Goal: Find specific page/section: Find specific page/section

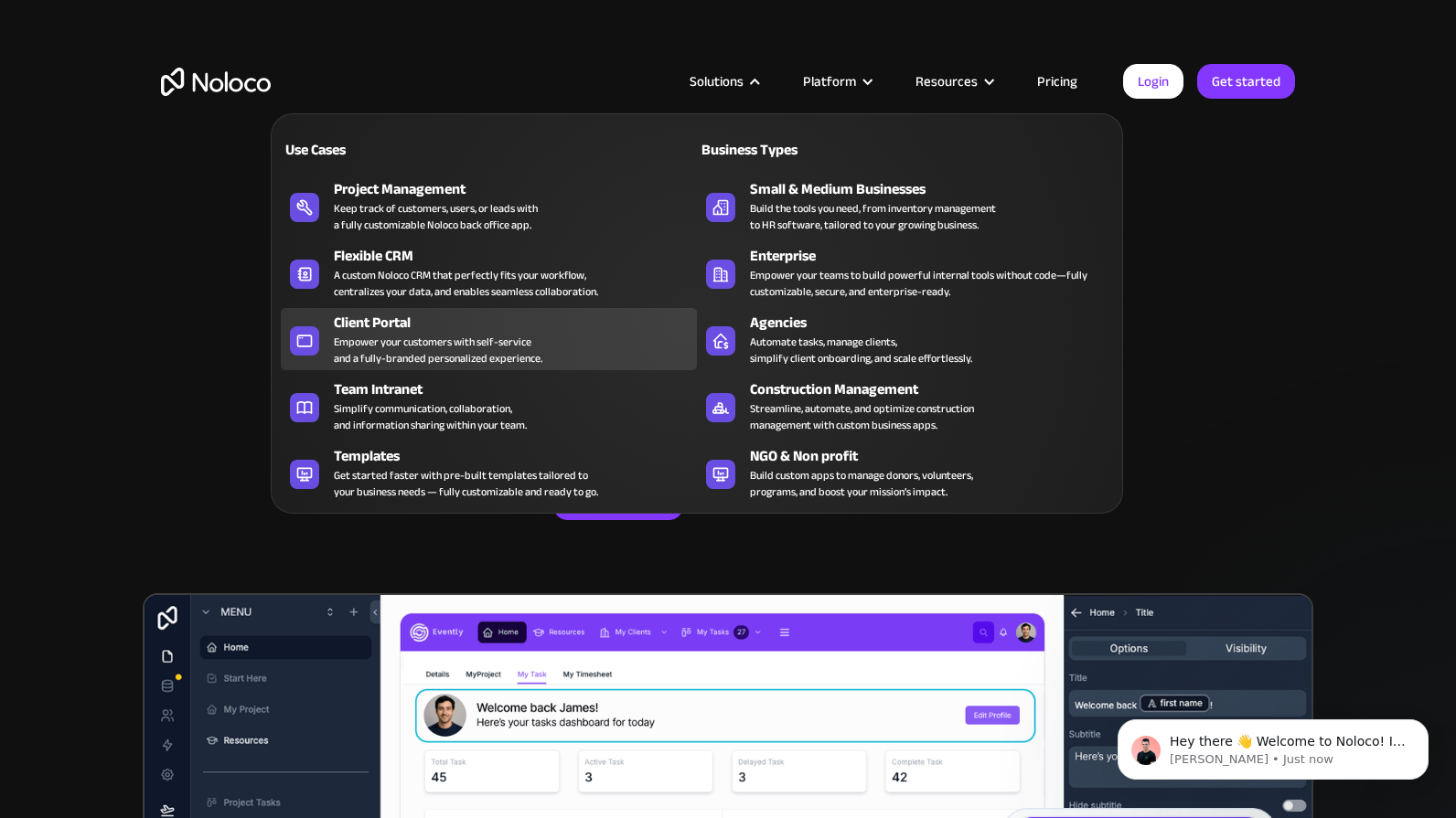
click at [580, 326] on div "Client Portal" at bounding box center [520, 322] width 372 height 22
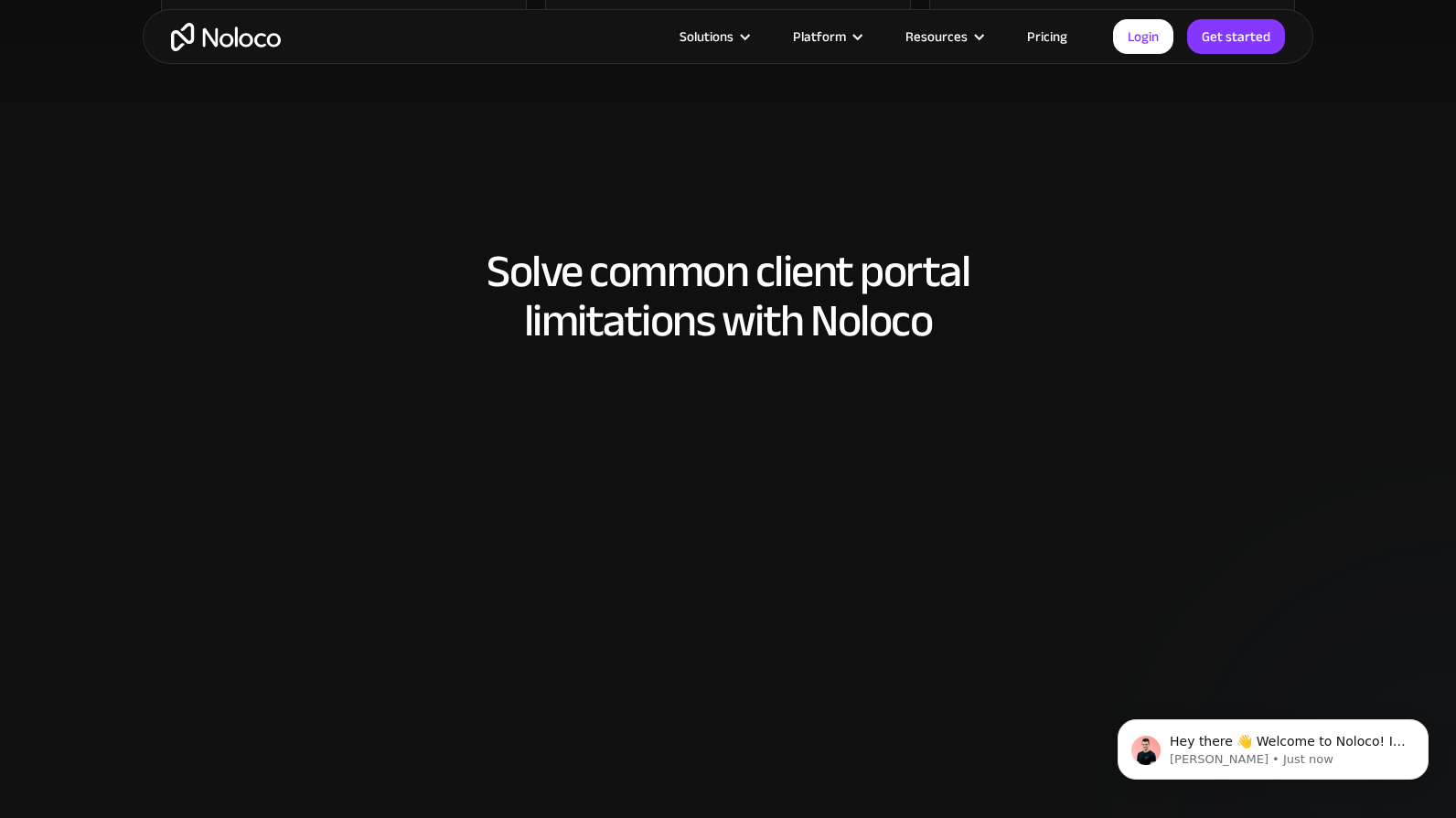
scroll to position [1250, 0]
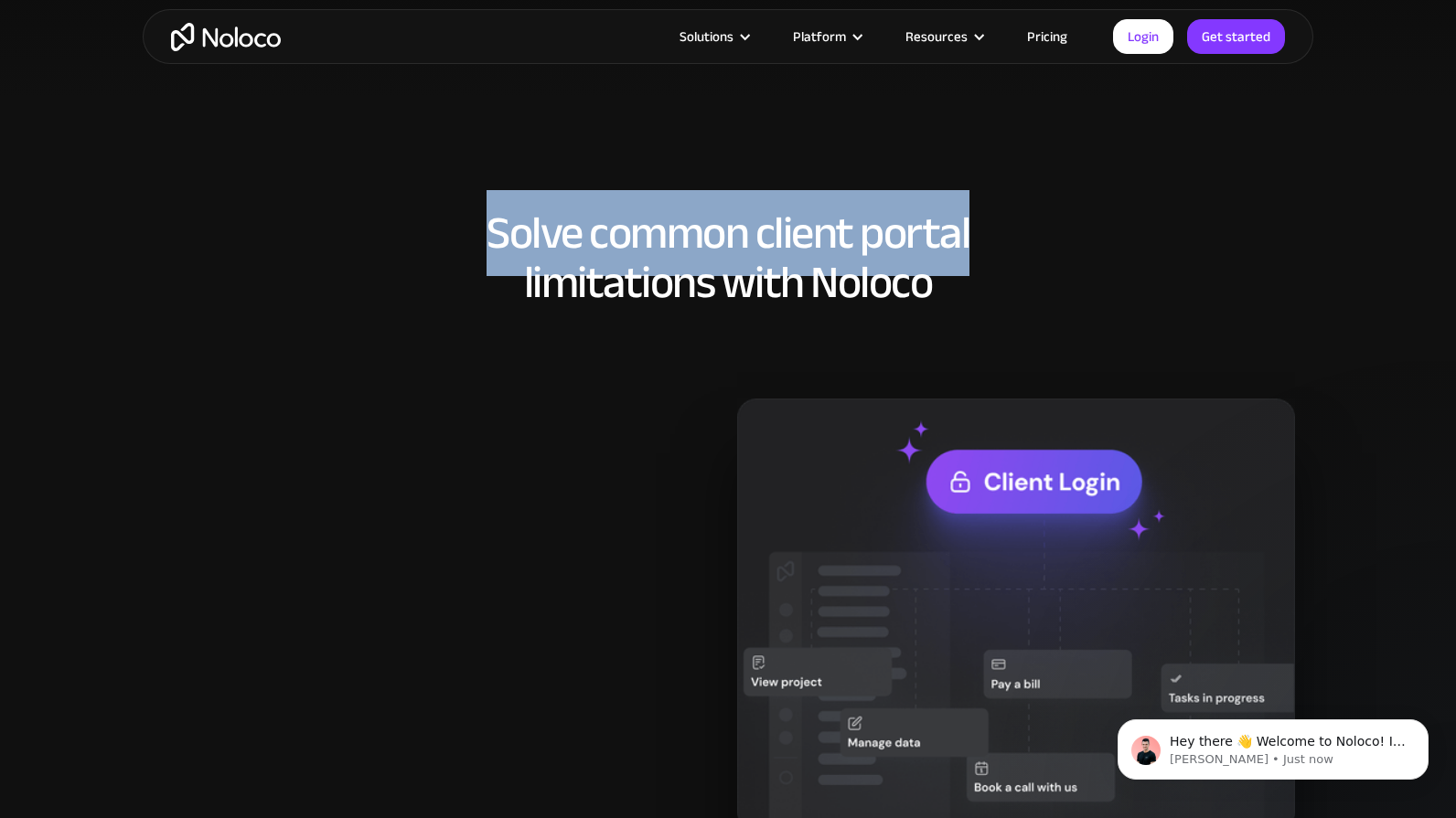
drag, startPoint x: 486, startPoint y: 225, endPoint x: 976, endPoint y: 246, distance: 490.4
click at [976, 246] on h2 "Solve common client portal limitations with Noloco" at bounding box center [728, 257] width 1134 height 99
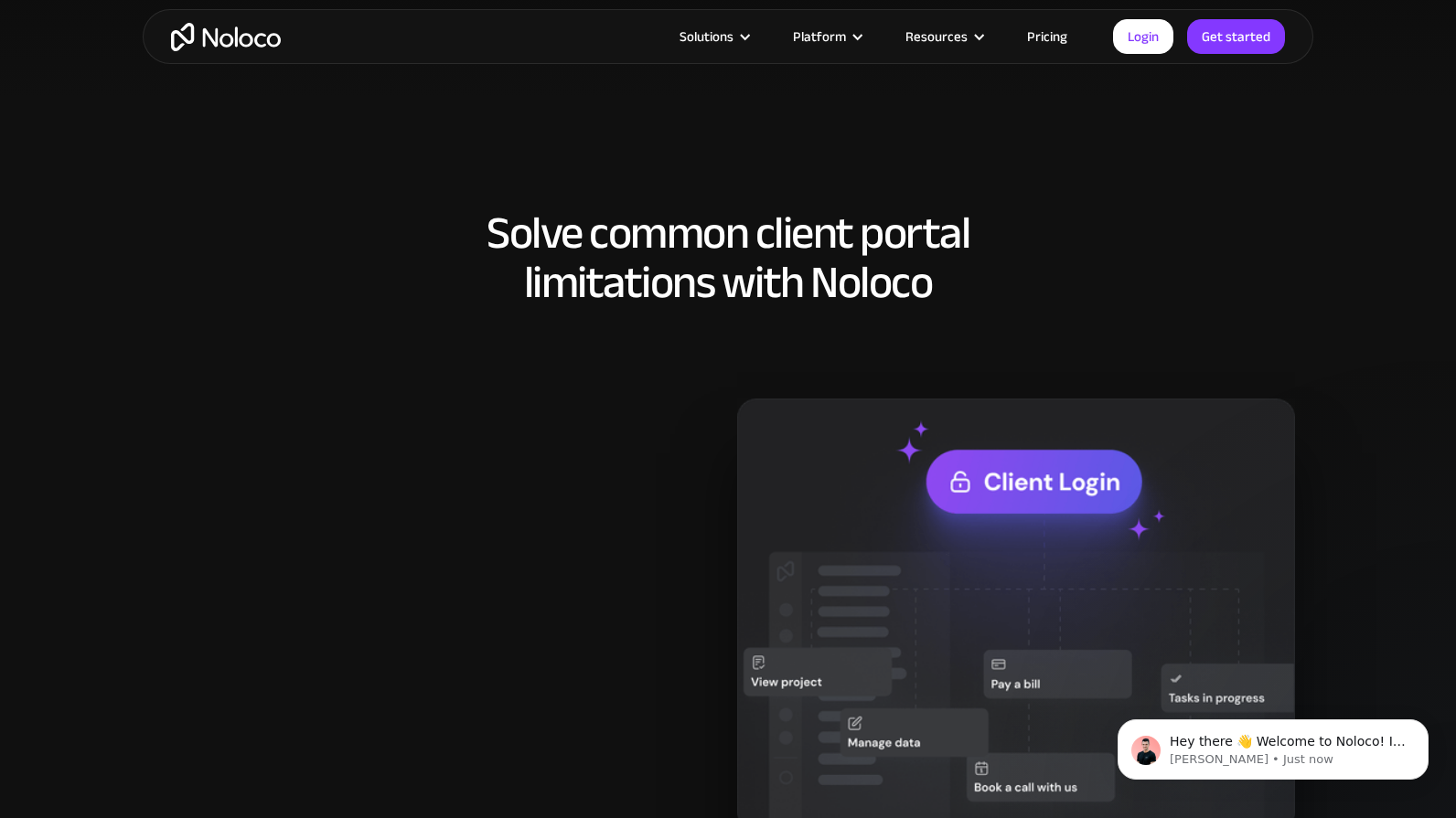
drag, startPoint x: 961, startPoint y: 287, endPoint x: 949, endPoint y: 288, distance: 12.0
click at [960, 287] on h2 "Solve common client portal limitations with Noloco" at bounding box center [728, 257] width 1134 height 99
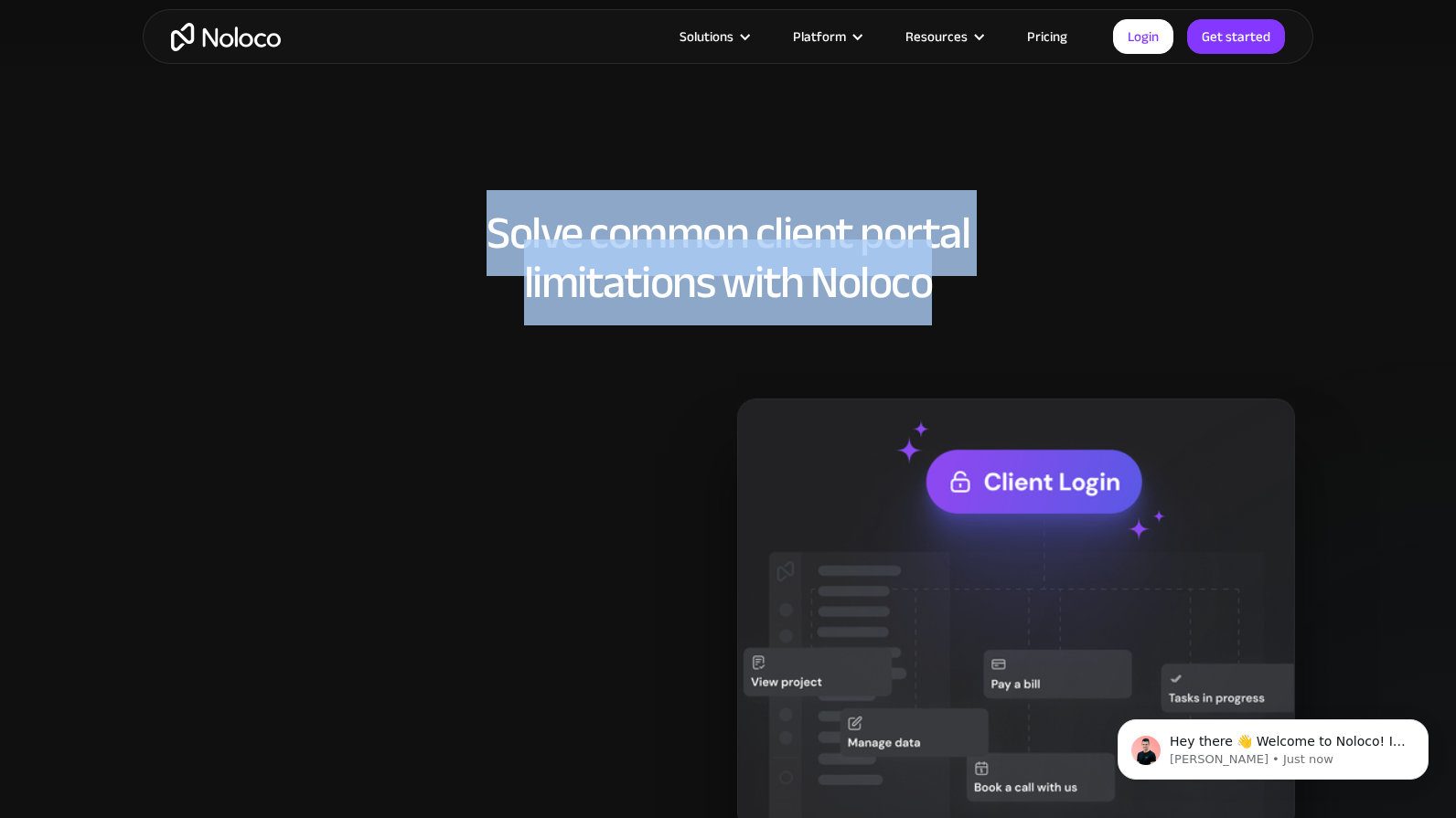
drag, startPoint x: 936, startPoint y: 289, endPoint x: 484, endPoint y: 237, distance: 455.0
click at [483, 238] on h2 "Solve common client portal limitations with Noloco" at bounding box center [728, 257] width 1134 height 99
click at [485, 237] on h2 "Solve common client portal limitations with Noloco" at bounding box center [728, 257] width 1134 height 99
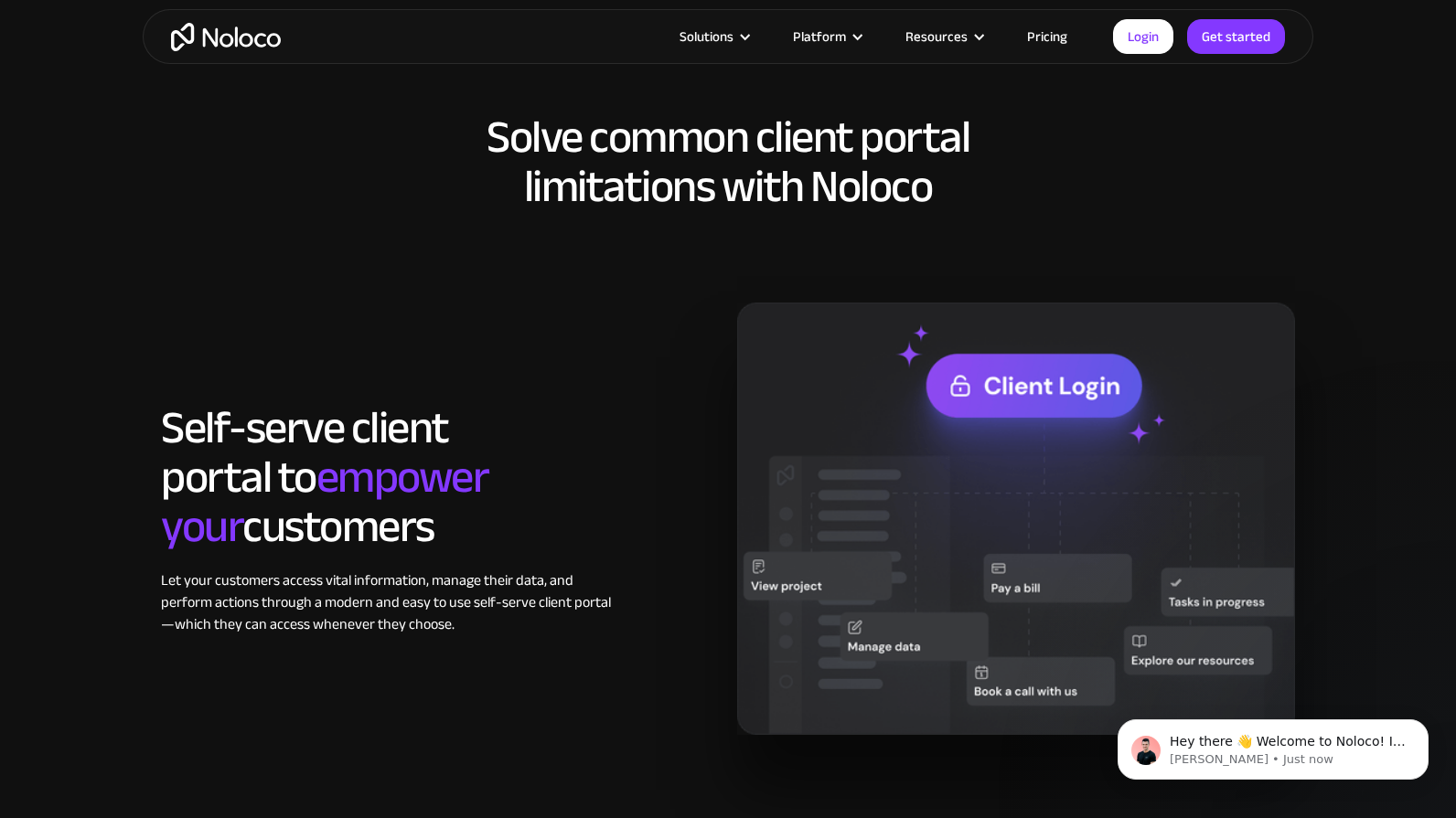
scroll to position [1344, 0]
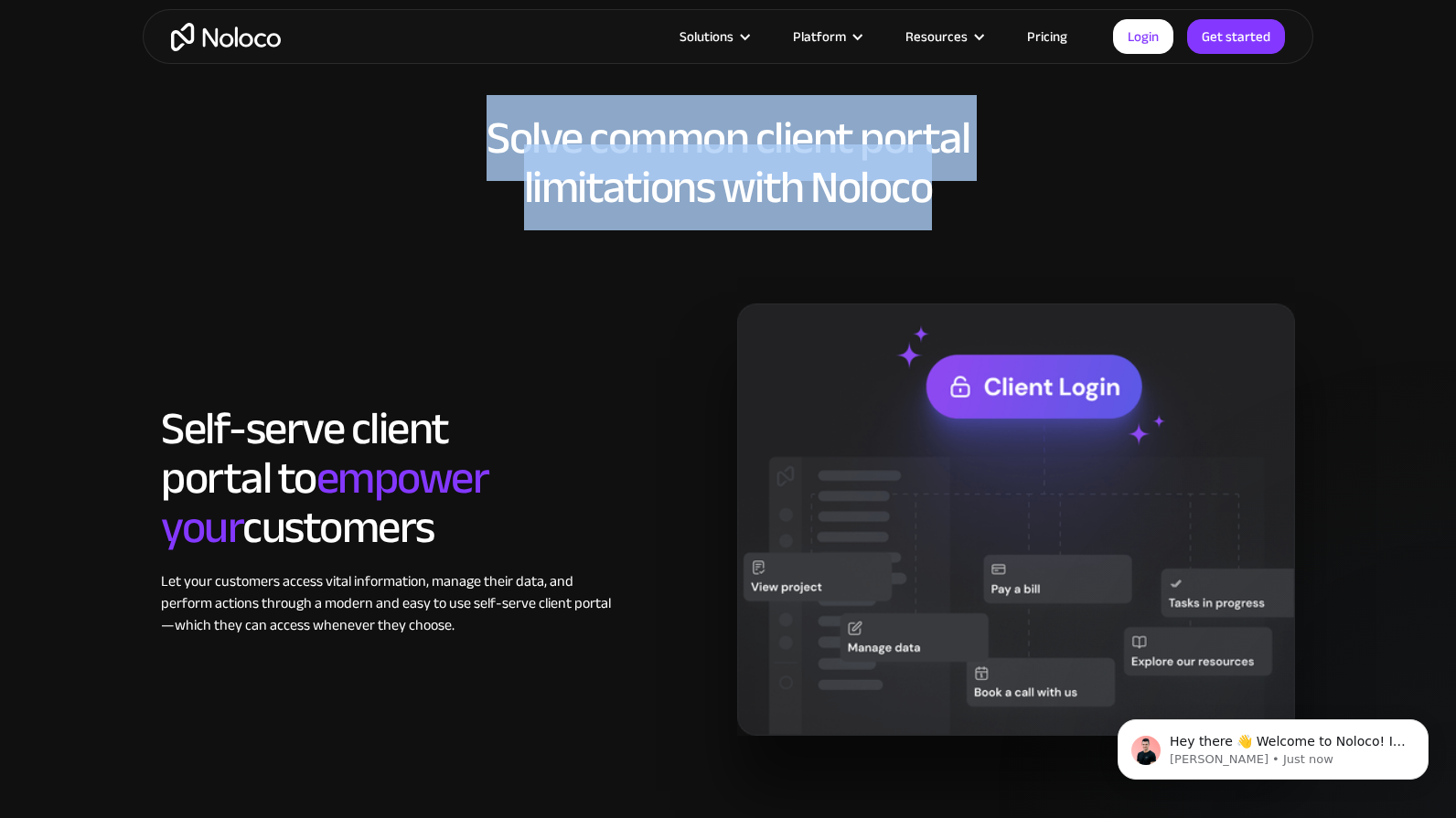
drag, startPoint x: 488, startPoint y: 142, endPoint x: 935, endPoint y: 186, distance: 449.2
click at [935, 186] on h2 "Solve common client portal limitations with Noloco" at bounding box center [728, 163] width 1134 height 99
drag, startPoint x: 929, startPoint y: 189, endPoint x: 493, endPoint y: 140, distance: 438.7
click at [493, 140] on h2 "Solve common client portal limitations with Noloco" at bounding box center [728, 163] width 1134 height 99
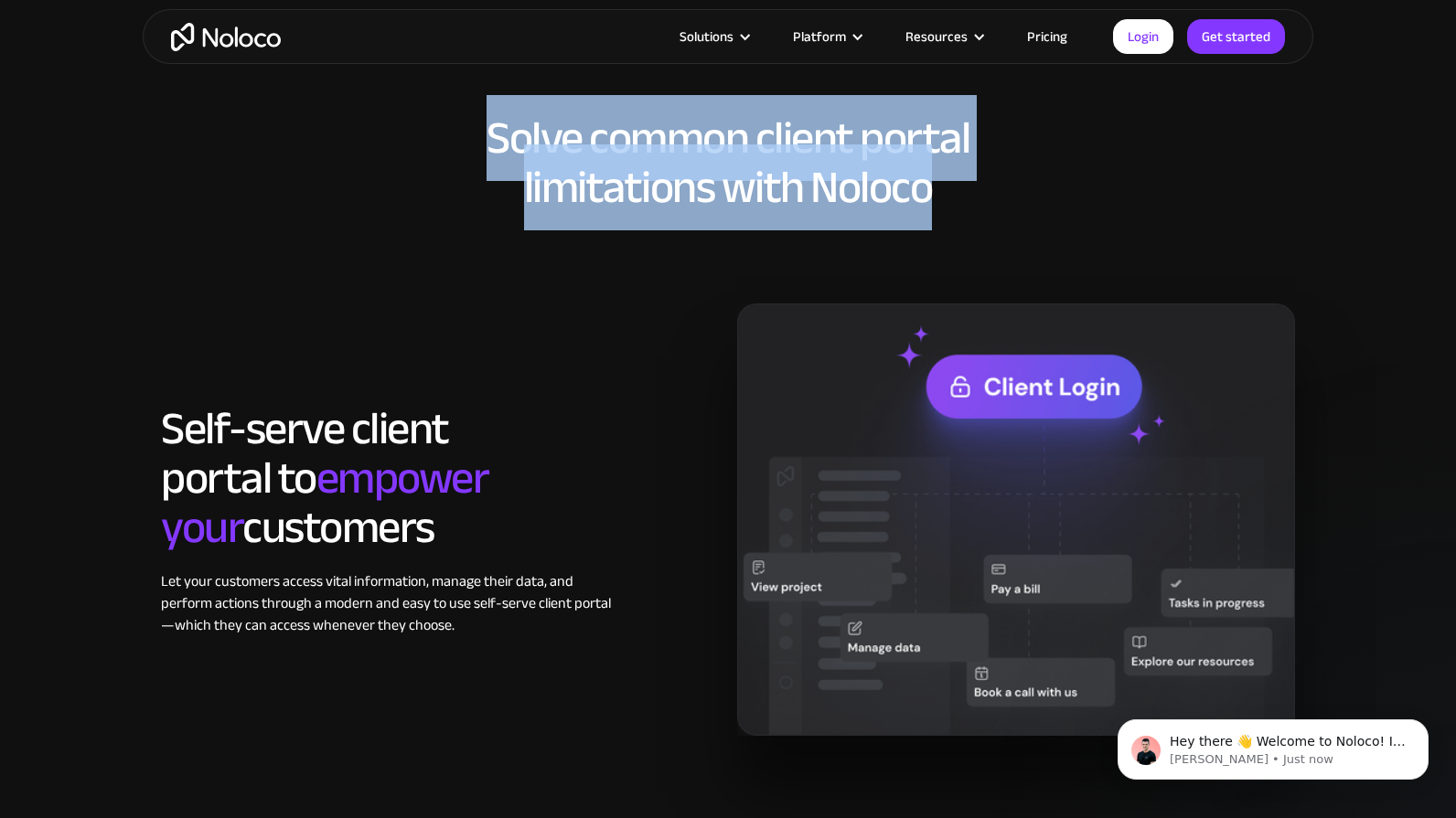
click at [493, 140] on h2 "Solve common client portal limitations with Noloco" at bounding box center [728, 163] width 1134 height 99
drag, startPoint x: 493, startPoint y: 141, endPoint x: 935, endPoint y: 194, distance: 445.2
click at [935, 190] on h2 "Solve common client portal limitations with Noloco" at bounding box center [728, 163] width 1134 height 99
click at [935, 194] on h2 "Solve common client portal limitations with Noloco" at bounding box center [728, 163] width 1134 height 99
drag, startPoint x: 930, startPoint y: 203, endPoint x: 486, endPoint y: 129, distance: 450.1
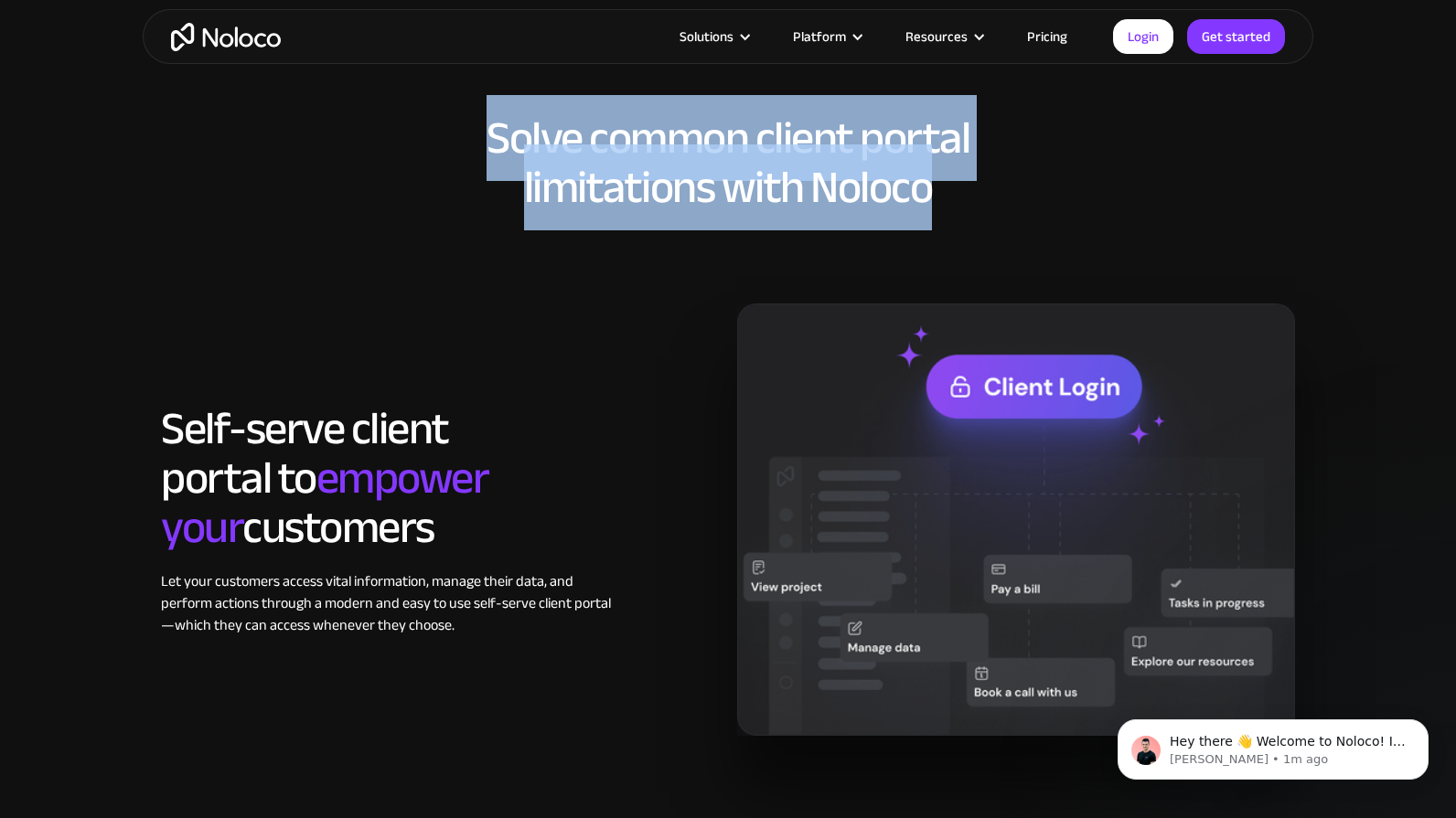
click at [486, 129] on h2 "Solve common client portal limitations with Noloco" at bounding box center [728, 163] width 1134 height 99
drag, startPoint x: 490, startPoint y: 128, endPoint x: 935, endPoint y: 186, distance: 448.8
click at [935, 186] on h2 "Solve common client portal limitations with Noloco" at bounding box center [728, 163] width 1134 height 99
click at [930, 187] on h2 "Solve common client portal limitations with Noloco" at bounding box center [728, 163] width 1134 height 99
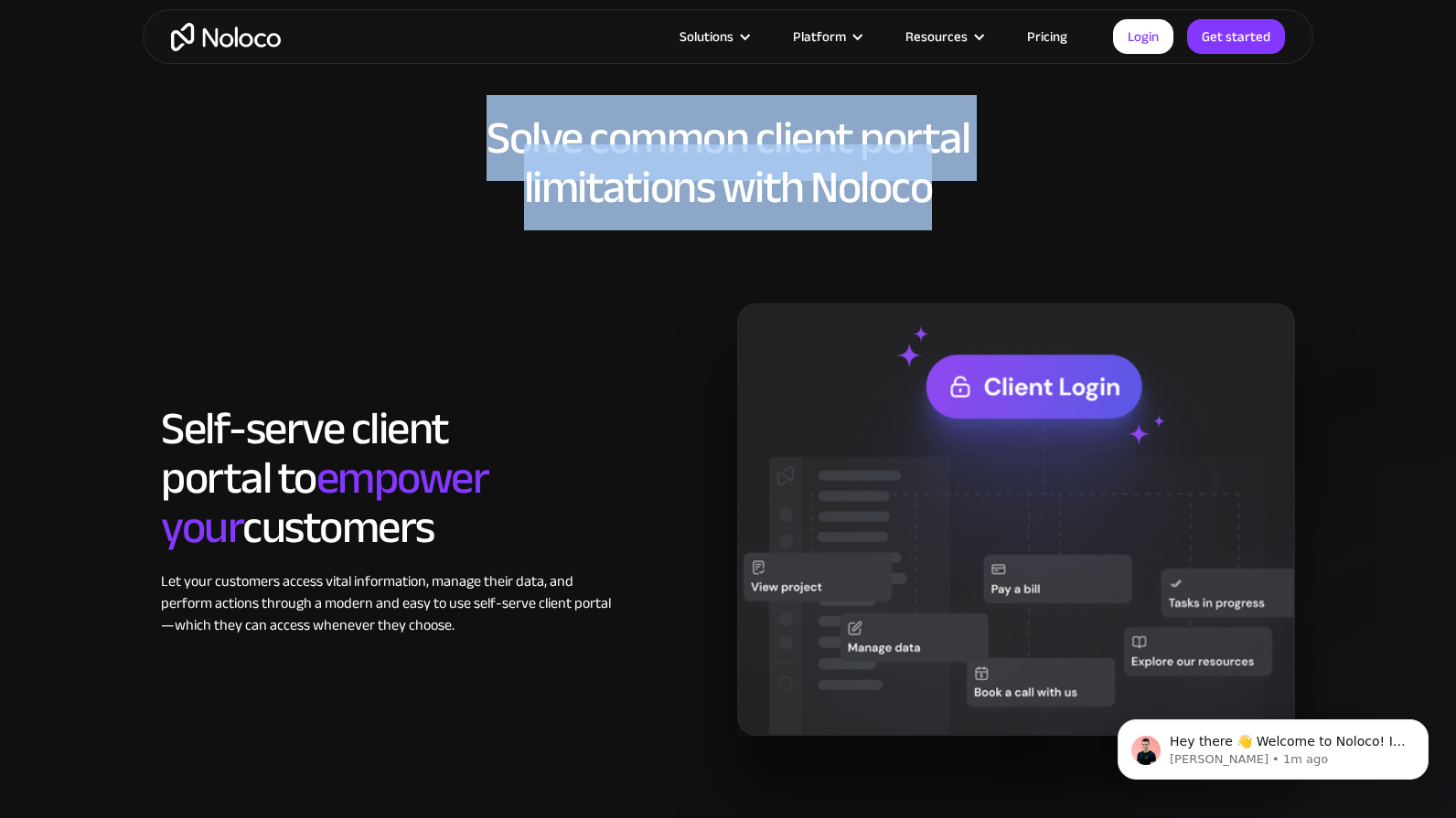
drag, startPoint x: 931, startPoint y: 188, endPoint x: 490, endPoint y: 139, distance: 443.7
click at [490, 139] on h2 "Solve common client portal limitations with Noloco" at bounding box center [728, 163] width 1134 height 99
drag, startPoint x: 490, startPoint y: 137, endPoint x: 937, endPoint y: 201, distance: 451.6
click at [938, 201] on h2 "Solve common client portal limitations with Noloco" at bounding box center [728, 163] width 1134 height 99
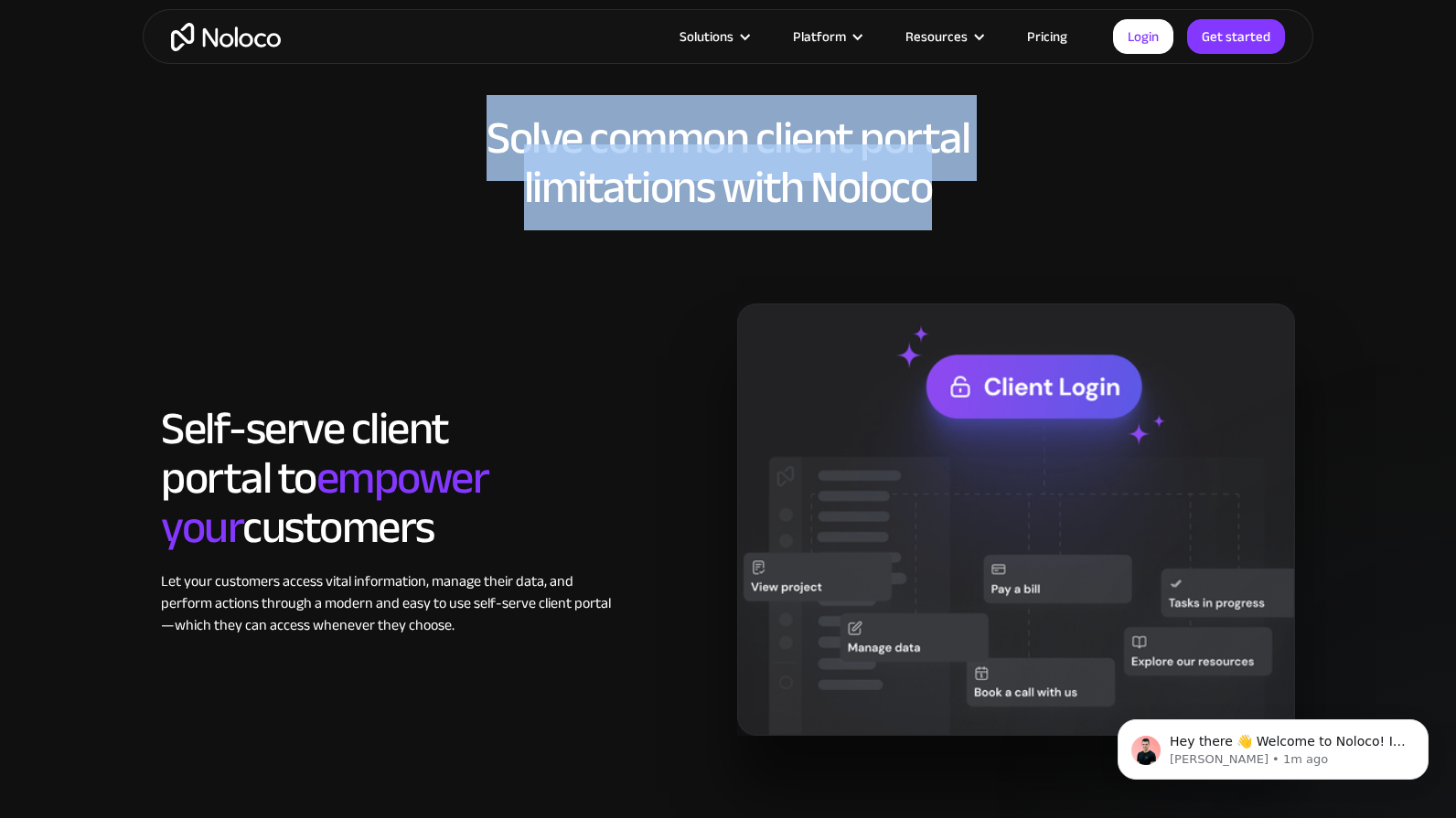
click at [938, 201] on h2 "Solve common client portal limitations with Noloco" at bounding box center [728, 163] width 1134 height 99
drag, startPoint x: 931, startPoint y: 192, endPoint x: 494, endPoint y: 140, distance: 440.1
click at [494, 140] on h2 "Solve common client portal limitations with Noloco" at bounding box center [728, 163] width 1134 height 99
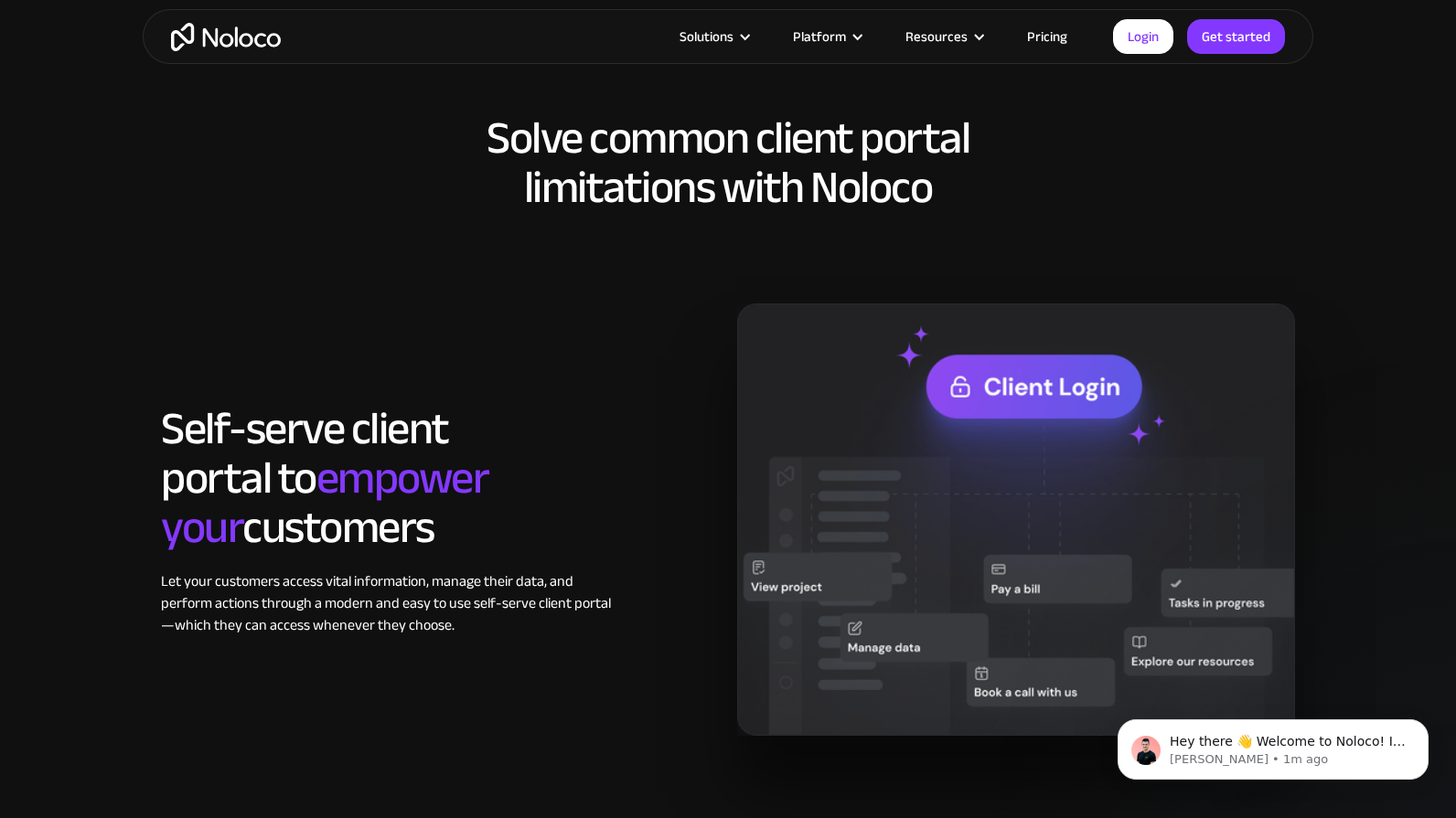
click at [494, 140] on h2 "Solve common client portal limitations with Noloco" at bounding box center [728, 163] width 1134 height 99
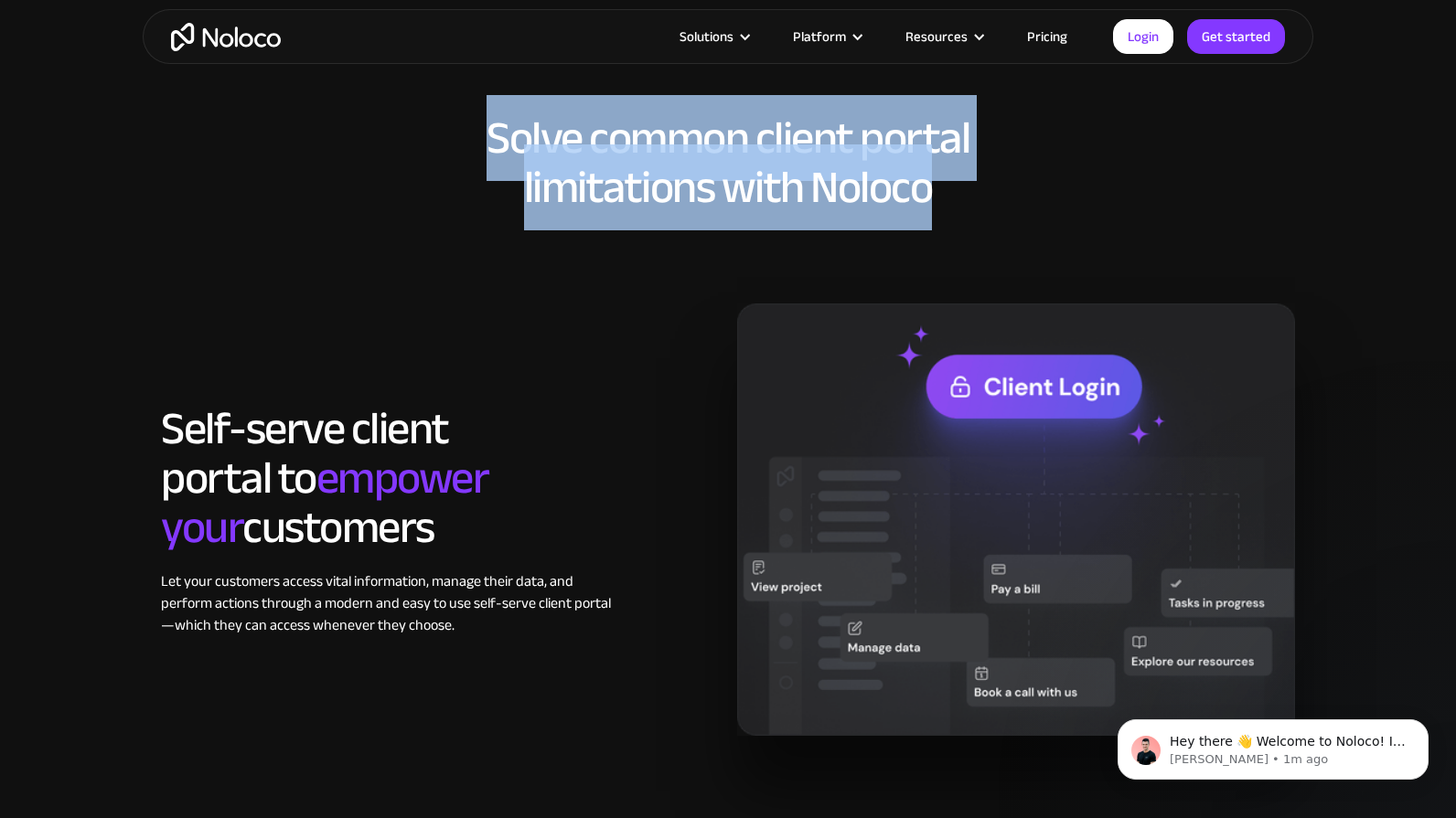
drag, startPoint x: 491, startPoint y: 136, endPoint x: 933, endPoint y: 189, distance: 445.2
click at [933, 189] on h2 "Solve common client portal limitations with Noloco" at bounding box center [728, 163] width 1134 height 99
click at [934, 189] on h2 "Solve common client portal limitations with Noloco" at bounding box center [728, 163] width 1134 height 99
drag, startPoint x: 932, startPoint y: 194, endPoint x: 497, endPoint y: 135, distance: 439.0
click at [497, 135] on h2 "Solve common client portal limitations with Noloco" at bounding box center [728, 163] width 1134 height 99
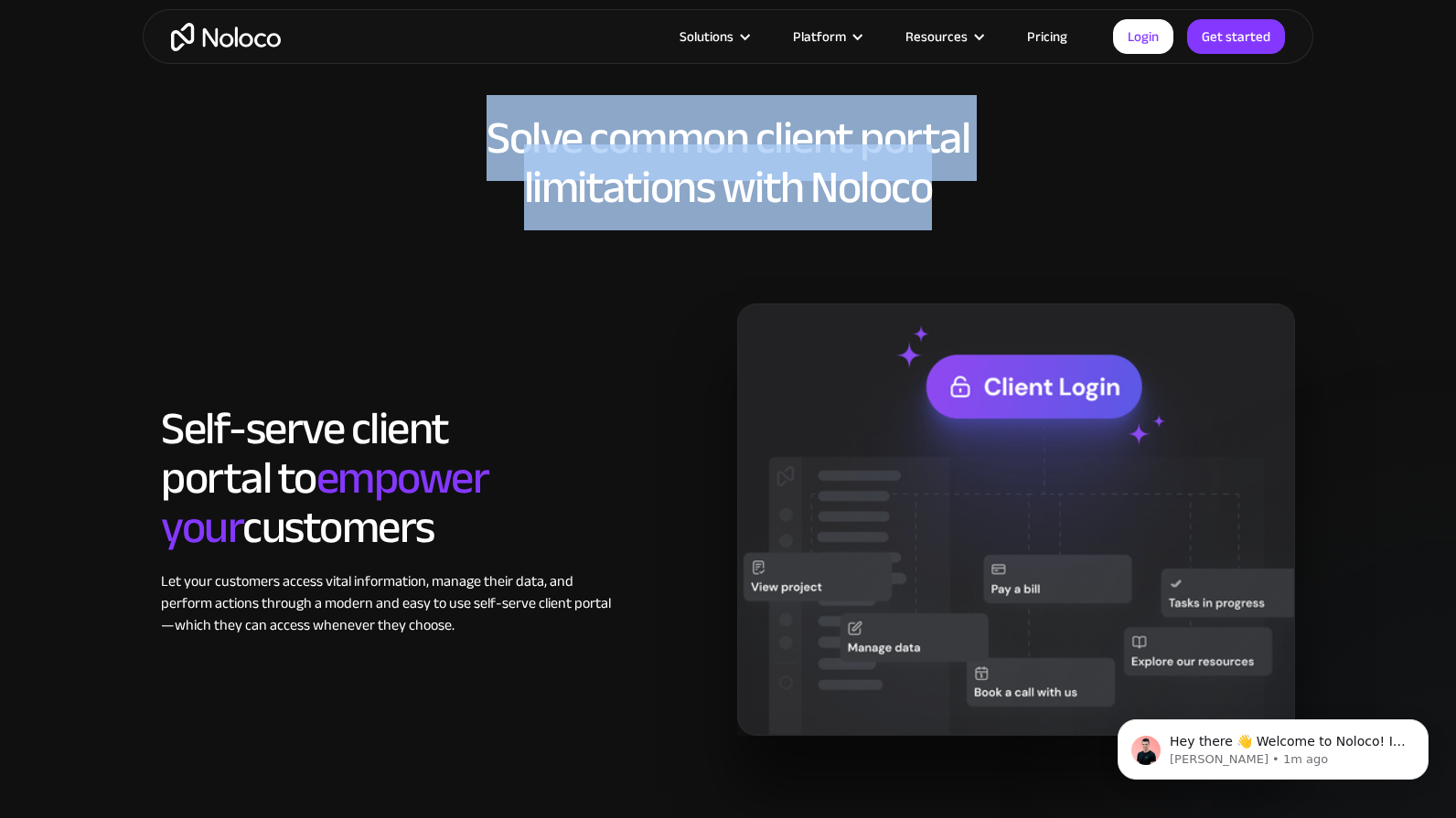
click at [497, 135] on h2 "Solve common client portal limitations with Noloco" at bounding box center [728, 163] width 1134 height 99
drag, startPoint x: 489, startPoint y: 134, endPoint x: 931, endPoint y: 194, distance: 446.1
click at [931, 194] on h2 "Solve common client portal limitations with Noloco" at bounding box center [728, 163] width 1134 height 99
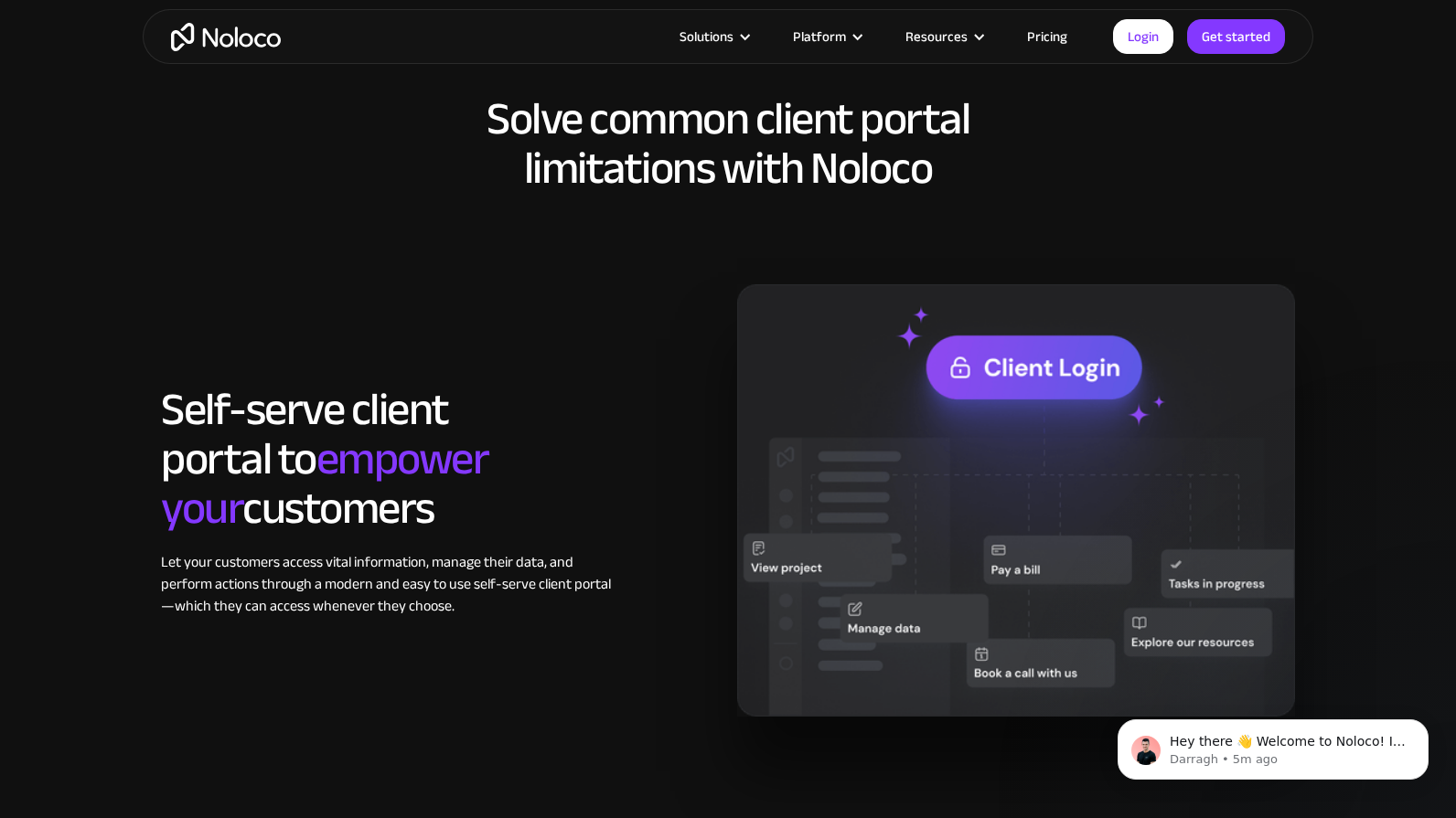
scroll to position [1369, 0]
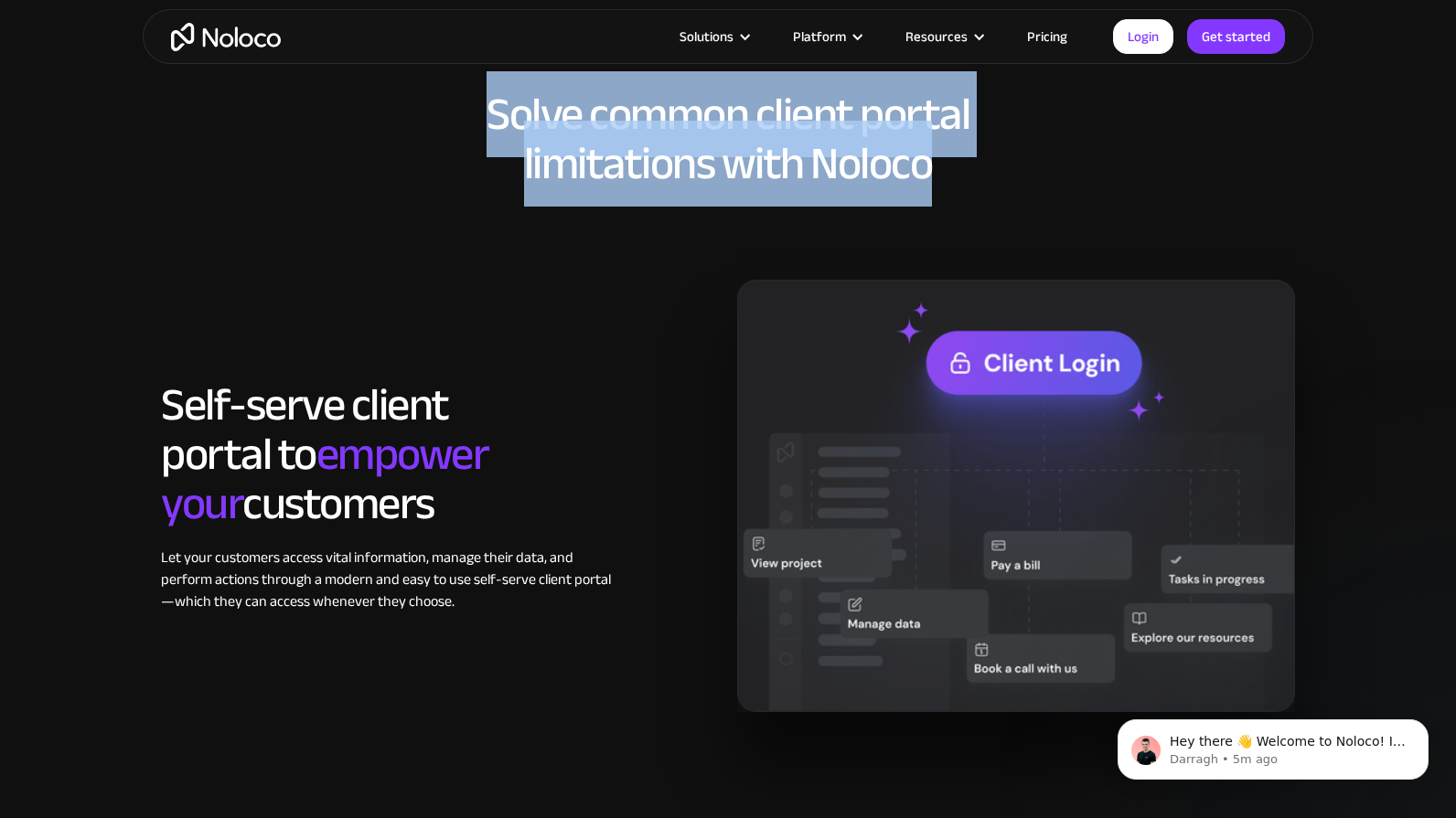
drag, startPoint x: 931, startPoint y: 169, endPoint x: 495, endPoint y: 110, distance: 440.0
click at [495, 110] on h2 "Solve common client portal limitations with Noloco" at bounding box center [728, 139] width 1134 height 99
drag, startPoint x: 491, startPoint y: 110, endPoint x: 934, endPoint y: 165, distance: 446.4
click at [934, 165] on h2 "Solve common client portal limitations with Noloco" at bounding box center [728, 139] width 1134 height 99
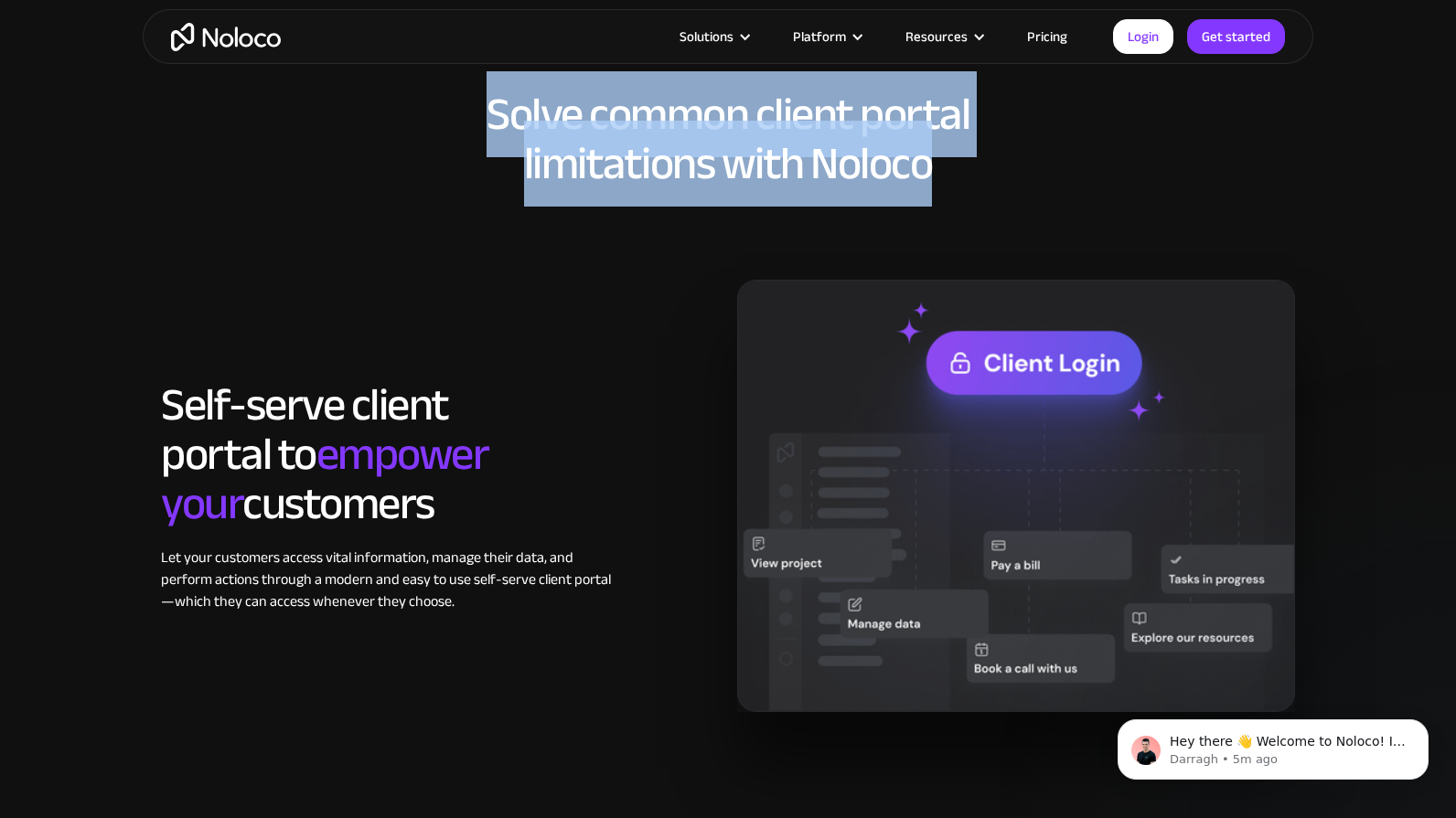
click at [934, 165] on h2 "Solve common client portal limitations with Noloco" at bounding box center [728, 139] width 1134 height 99
drag, startPoint x: 929, startPoint y: 166, endPoint x: 477, endPoint y: 104, distance: 456.2
click at [477, 104] on h2 "Solve common client portal limitations with Noloco" at bounding box center [728, 139] width 1134 height 99
click at [484, 103] on h2 "Solve common client portal limitations with Noloco" at bounding box center [728, 139] width 1134 height 99
drag, startPoint x: 486, startPoint y: 103, endPoint x: 942, endPoint y: 172, distance: 461.2
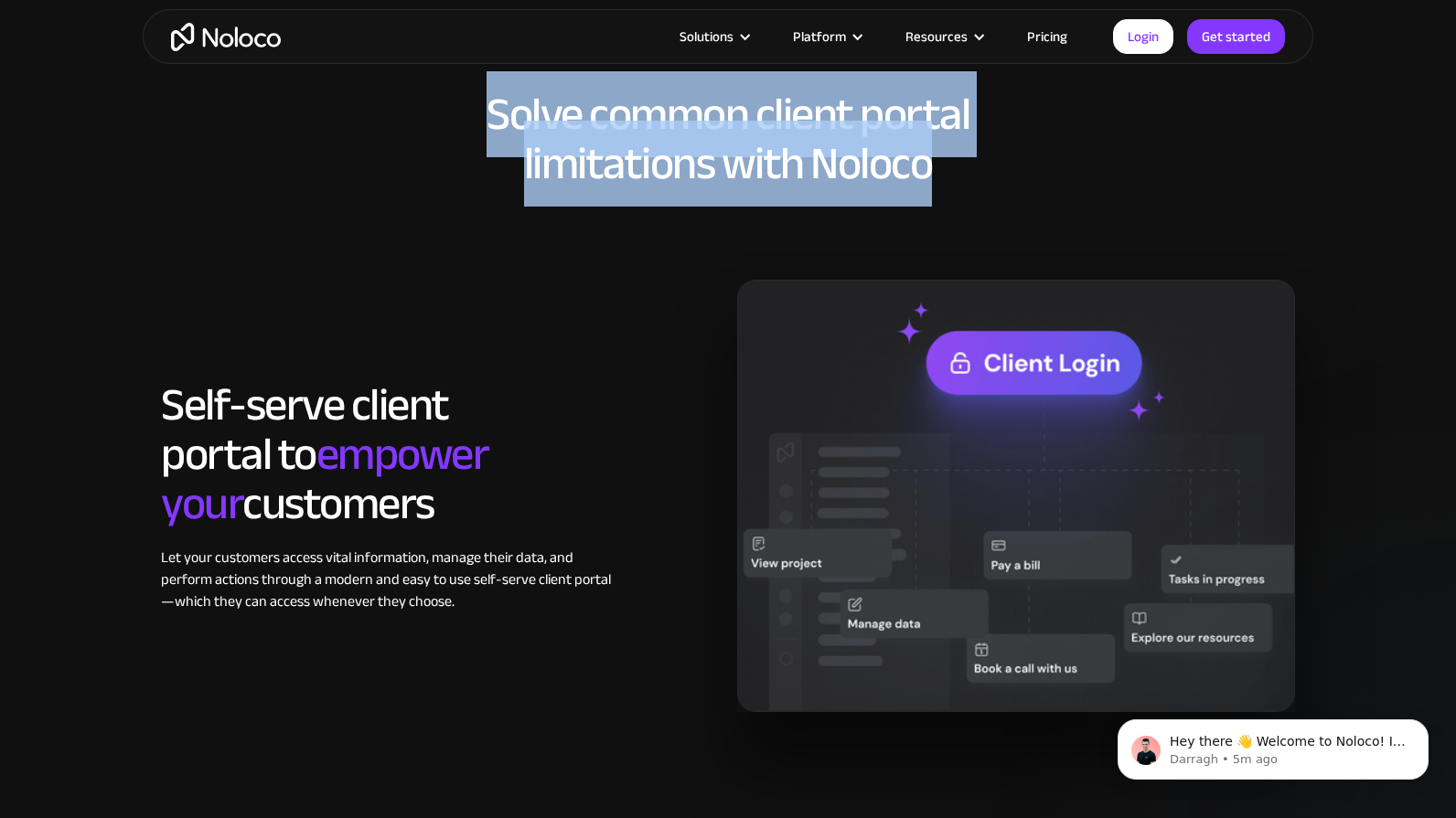
click at [942, 172] on h2 "Solve common client portal limitations with Noloco" at bounding box center [728, 139] width 1134 height 99
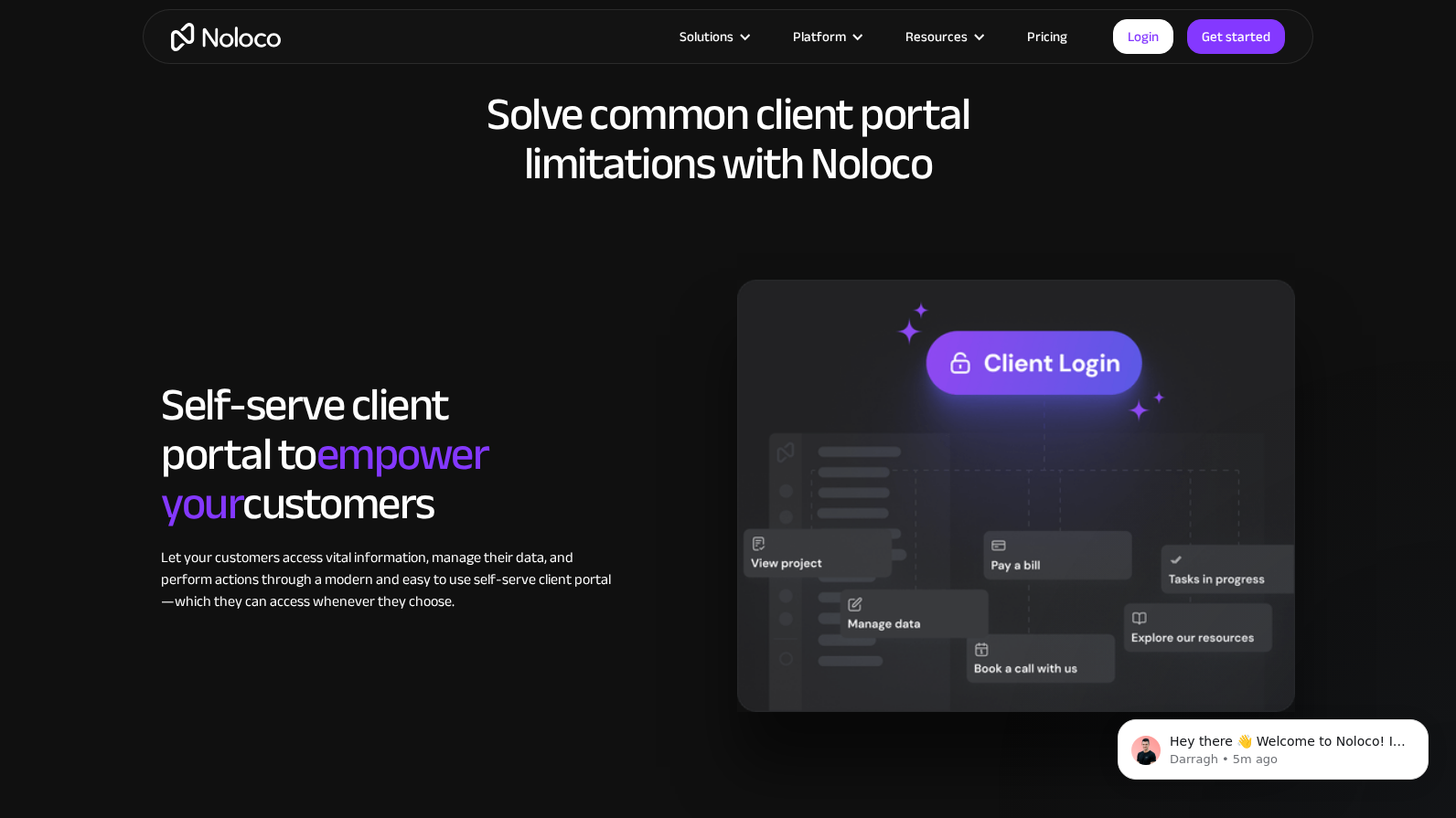
click at [942, 172] on h2 "Solve common client portal limitations with Noloco" at bounding box center [728, 139] width 1134 height 99
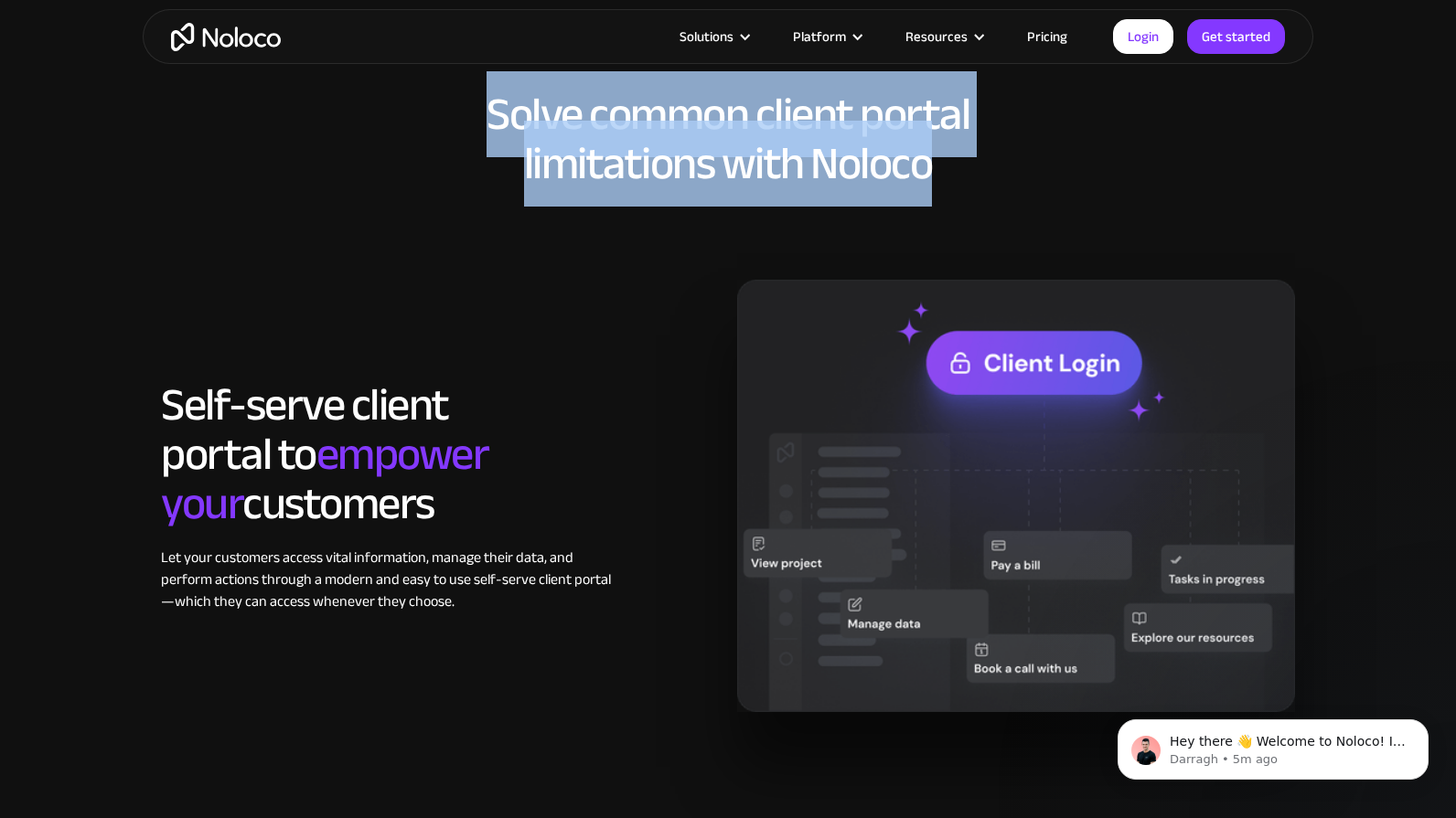
drag, startPoint x: 930, startPoint y: 170, endPoint x: 493, endPoint y: 114, distance: 440.6
click at [493, 114] on h2 "Solve common client portal limitations with Noloco" at bounding box center [728, 139] width 1134 height 99
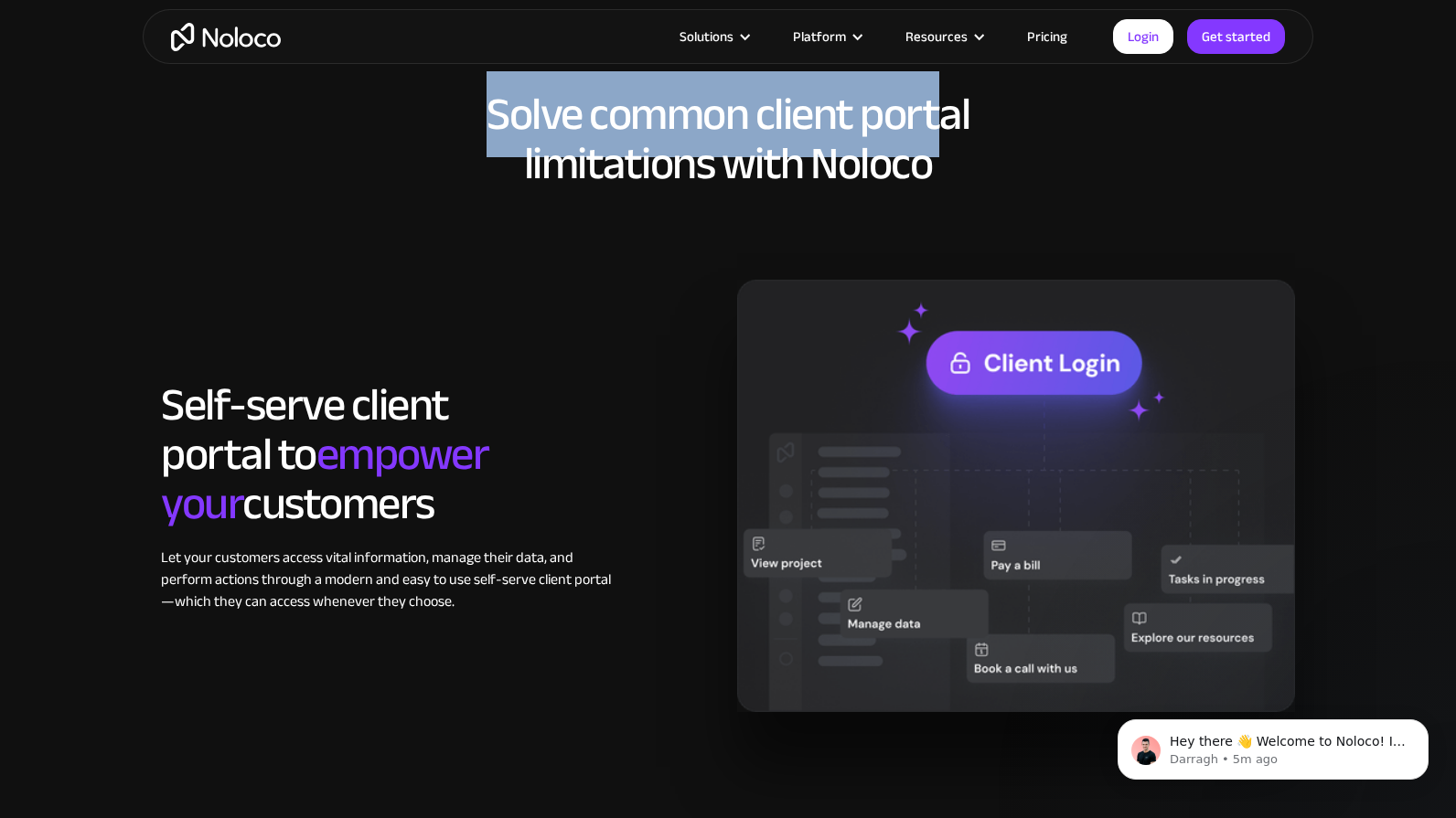
drag, startPoint x: 494, startPoint y: 111, endPoint x: 937, endPoint y: 156, distance: 445.3
click at [937, 156] on h2 "Solve common client portal limitations with Noloco" at bounding box center [728, 139] width 1134 height 99
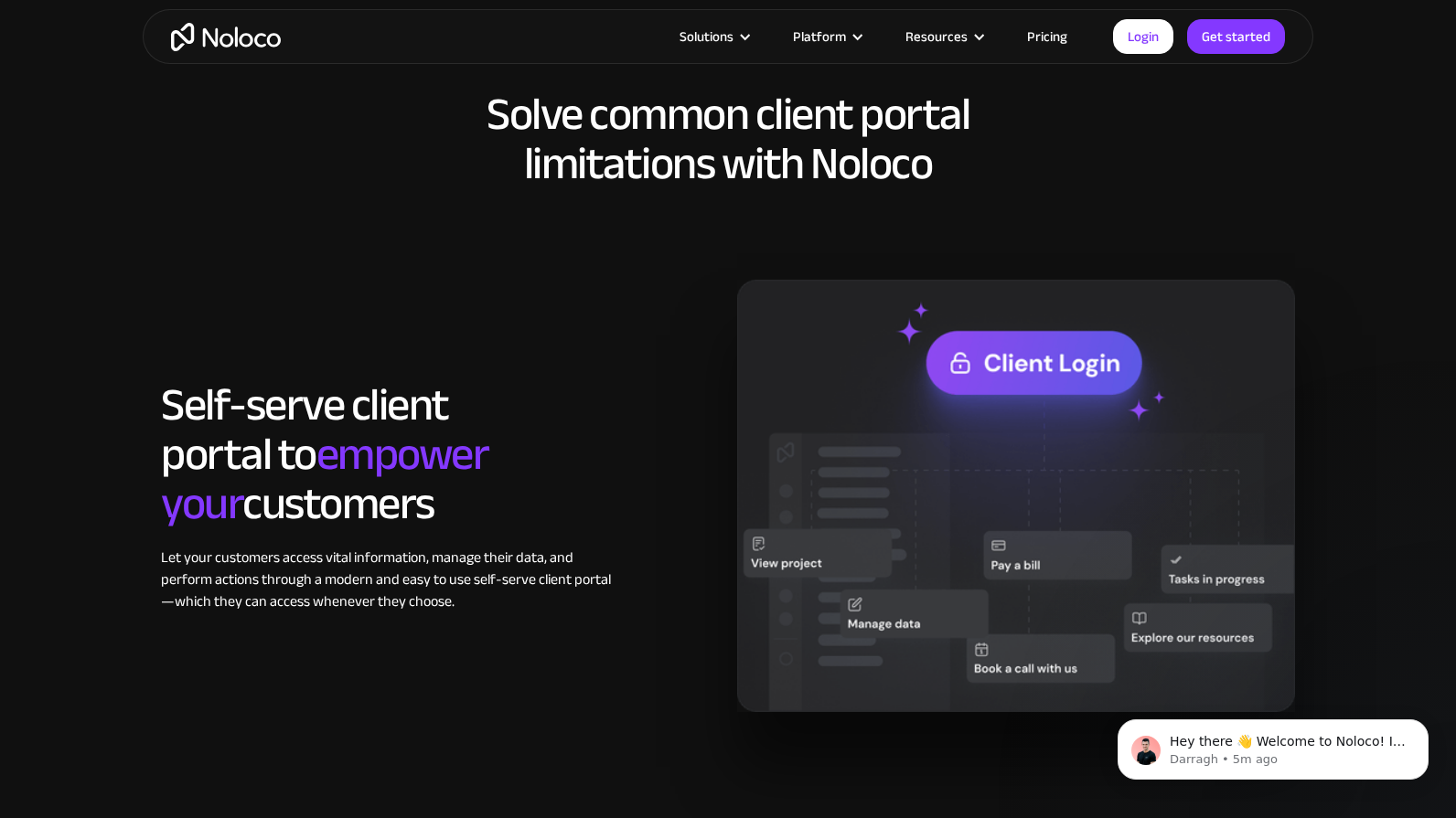
click at [936, 165] on h2 "Solve common client portal limitations with Noloco" at bounding box center [728, 139] width 1134 height 99
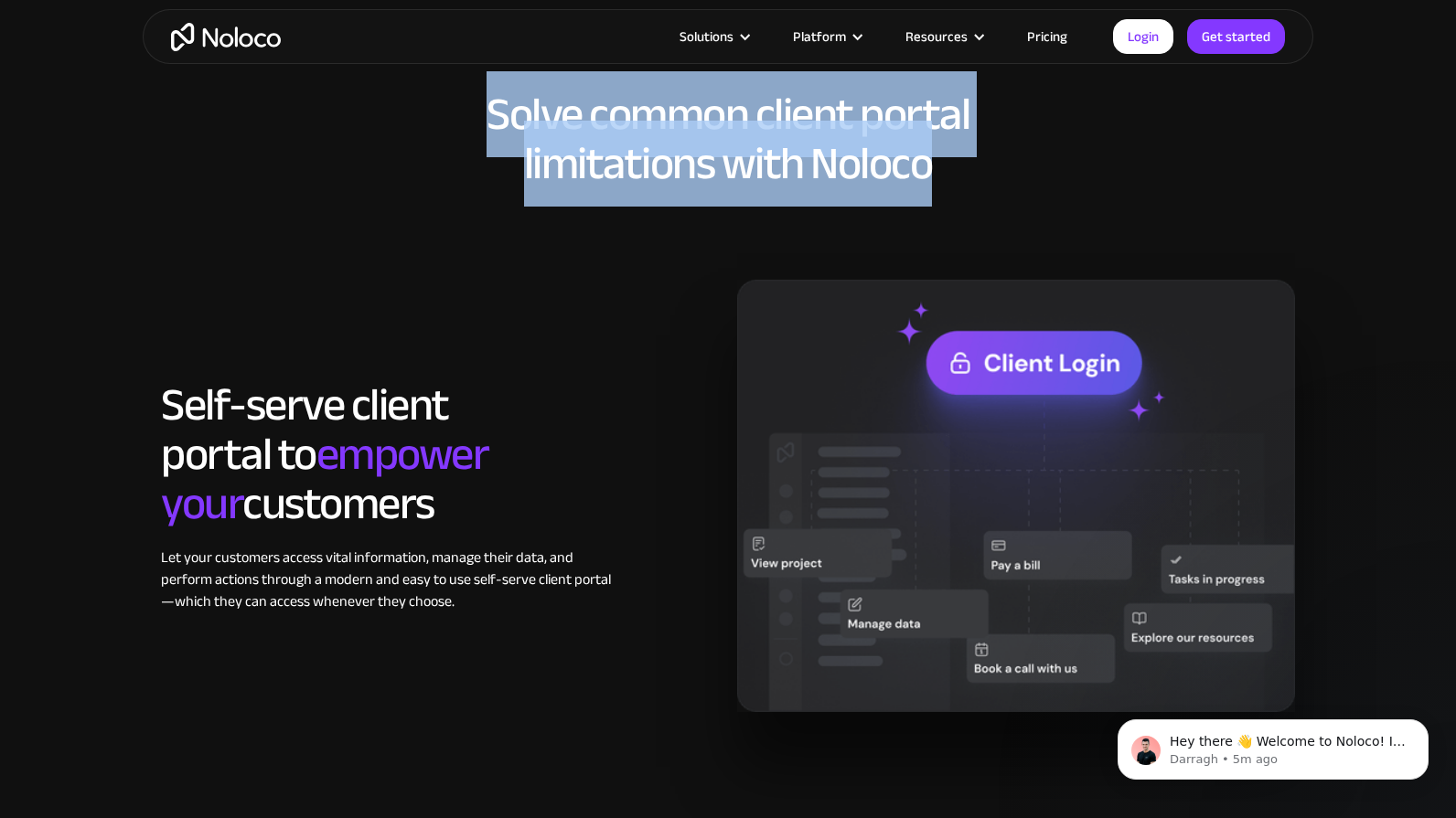
drag, startPoint x: 930, startPoint y: 168, endPoint x: 494, endPoint y: 111, distance: 439.7
click at [494, 111] on h2 "Solve common client portal limitations with Noloco" at bounding box center [728, 139] width 1134 height 99
drag, startPoint x: 930, startPoint y: 164, endPoint x: 497, endPoint y: 120, distance: 435.2
click at [497, 120] on h2 "Solve common client portal limitations with Noloco" at bounding box center [728, 139] width 1134 height 99
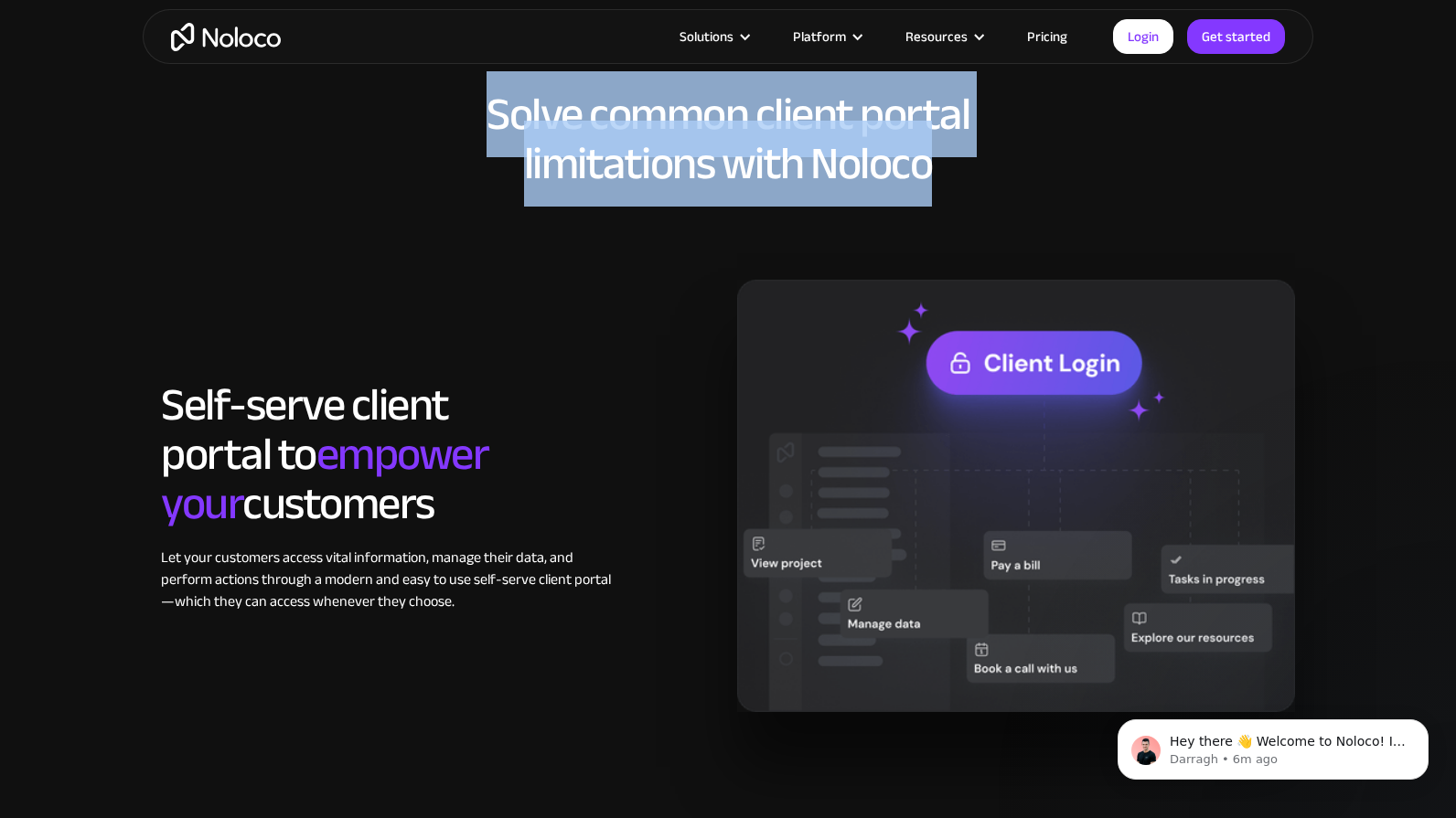
click at [496, 120] on h2 "Solve common client portal limitations with Noloco" at bounding box center [728, 139] width 1134 height 99
drag, startPoint x: 494, startPoint y: 116, endPoint x: 931, endPoint y: 141, distance: 437.7
click at [931, 141] on h2 "Solve common client portal limitations with Noloco" at bounding box center [728, 139] width 1134 height 99
click at [931, 156] on h2 "Solve common client portal limitations with Noloco" at bounding box center [728, 139] width 1134 height 99
drag, startPoint x: 930, startPoint y: 165, endPoint x: 490, endPoint y: 105, distance: 444.1
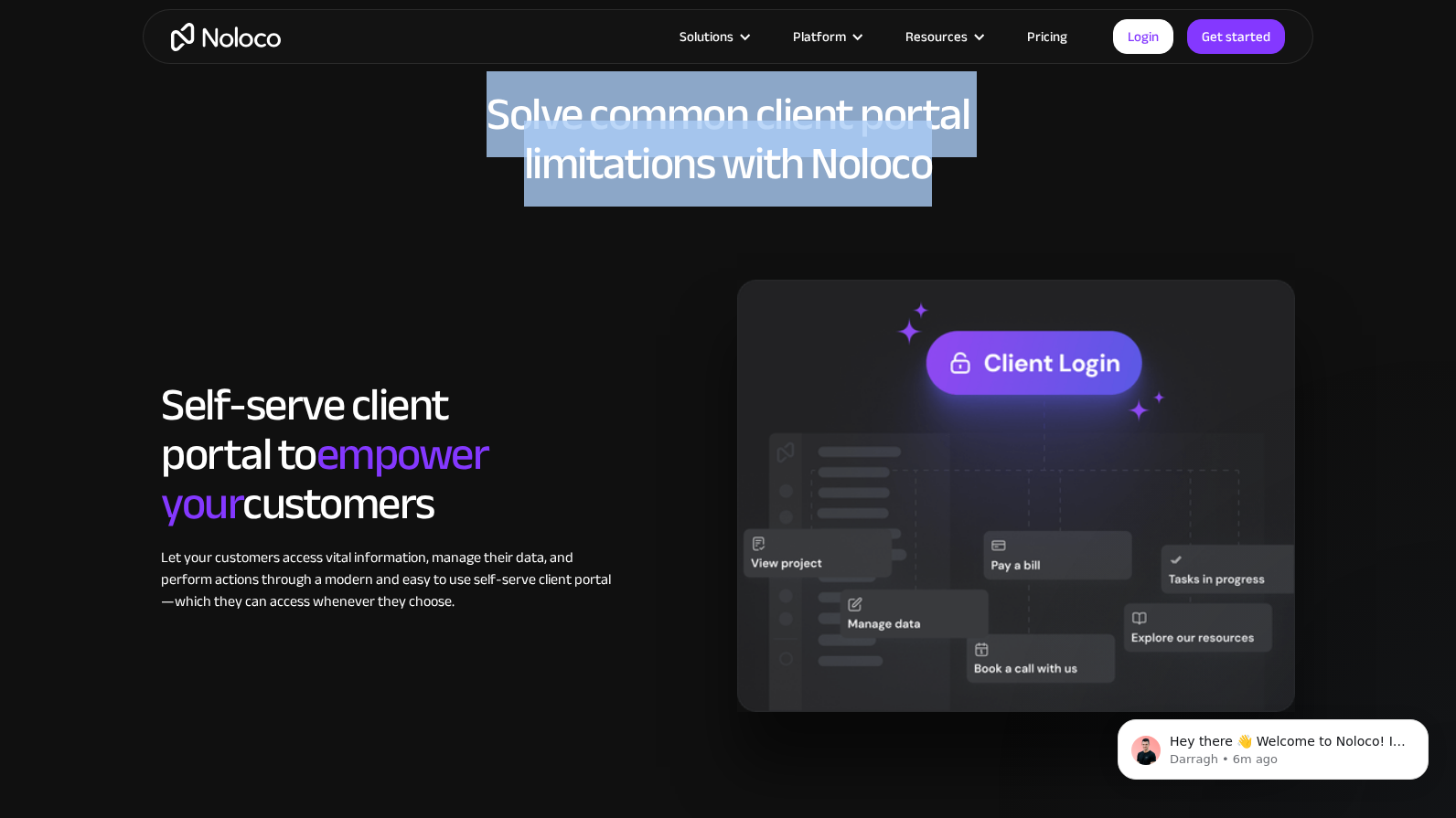
click at [490, 105] on h2 "Solve common client portal limitations with Noloco" at bounding box center [728, 139] width 1134 height 99
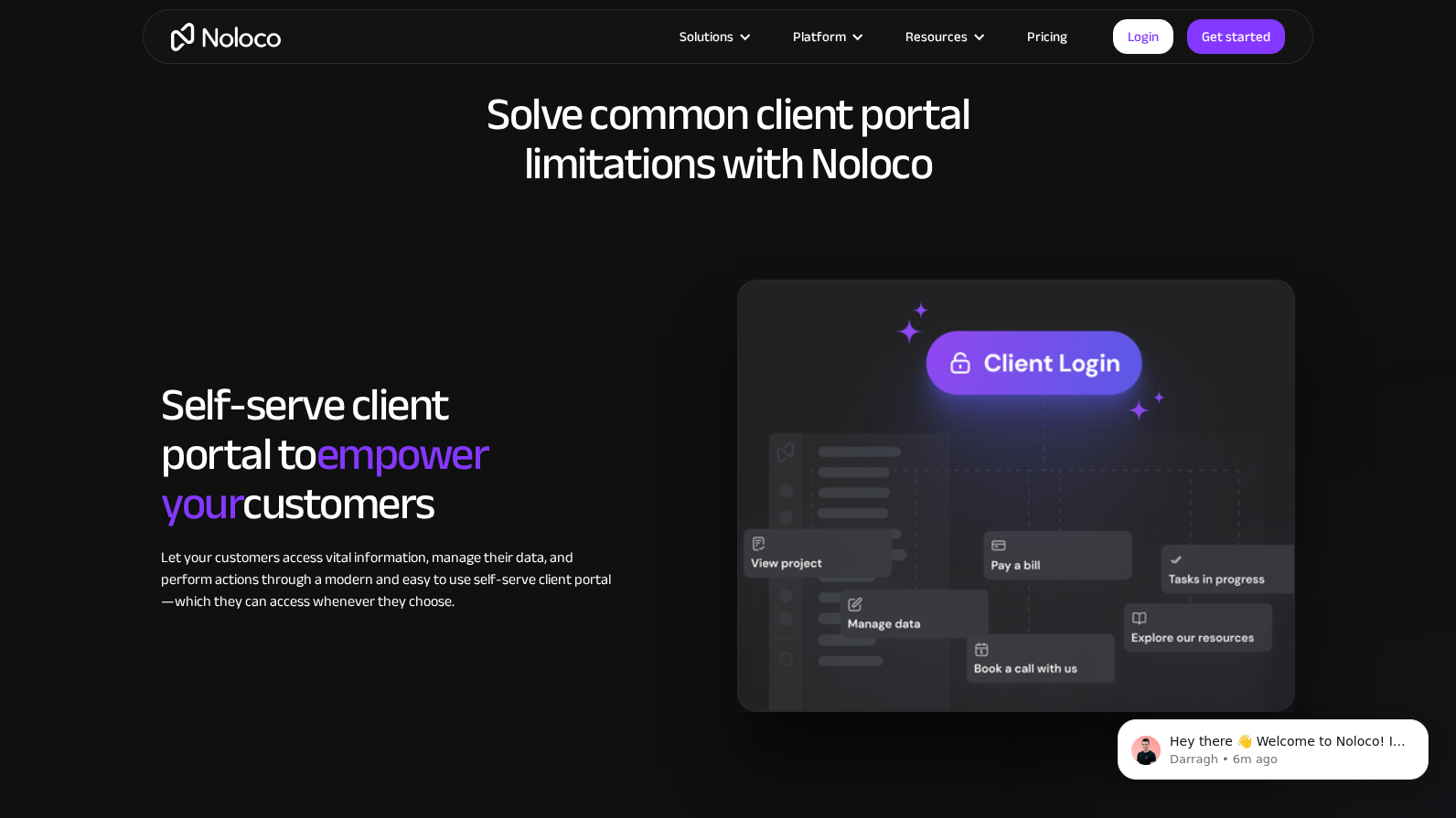
click at [491, 105] on h2 "Solve common client portal limitations with Noloco" at bounding box center [728, 139] width 1134 height 99
